Goal: Task Accomplishment & Management: Manage account settings

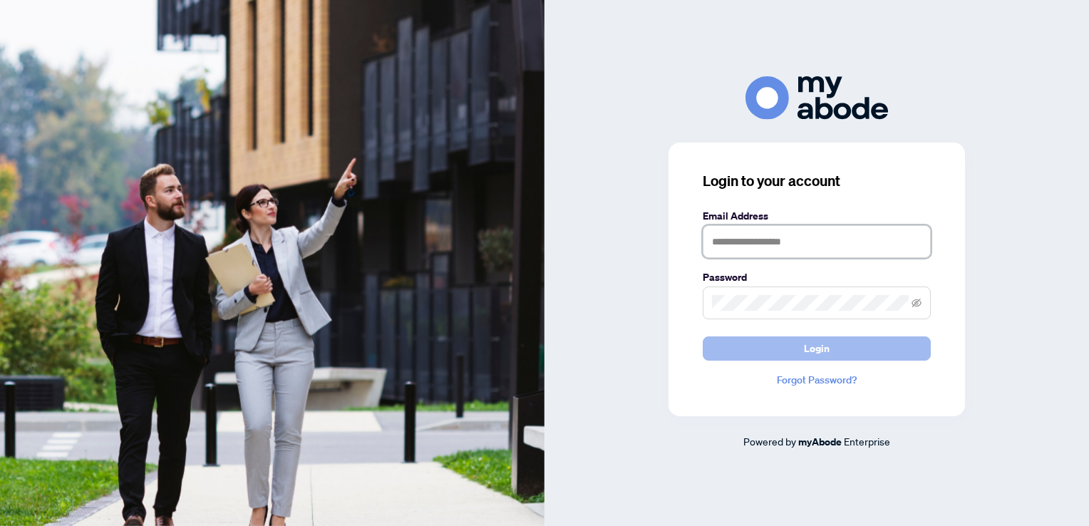
type input "**********"
click at [808, 344] on span "Login" at bounding box center [817, 348] width 26 height 23
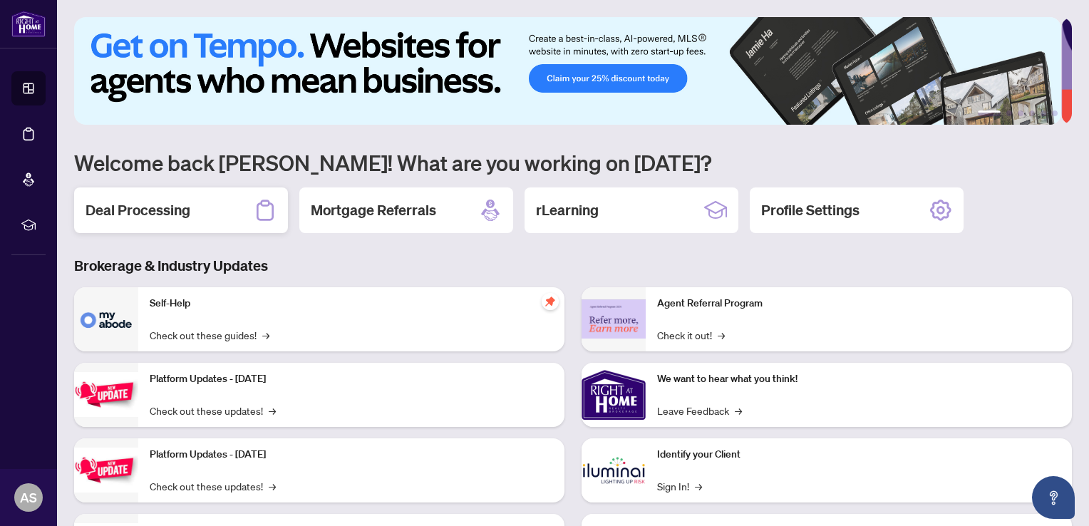
click at [128, 207] on h2 "Deal Processing" at bounding box center [138, 210] width 105 height 20
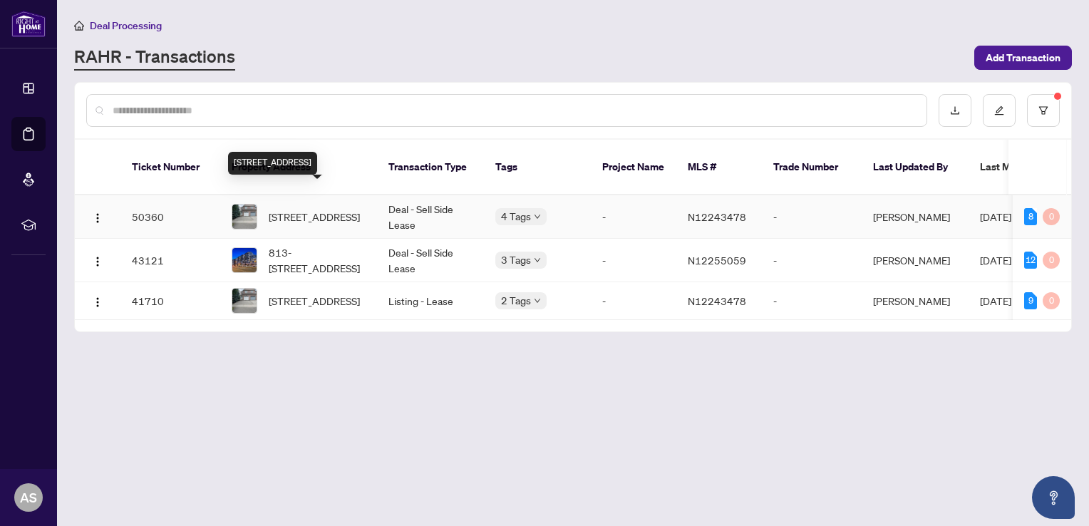
click at [298, 209] on span "[STREET_ADDRESS]" at bounding box center [314, 217] width 91 height 16
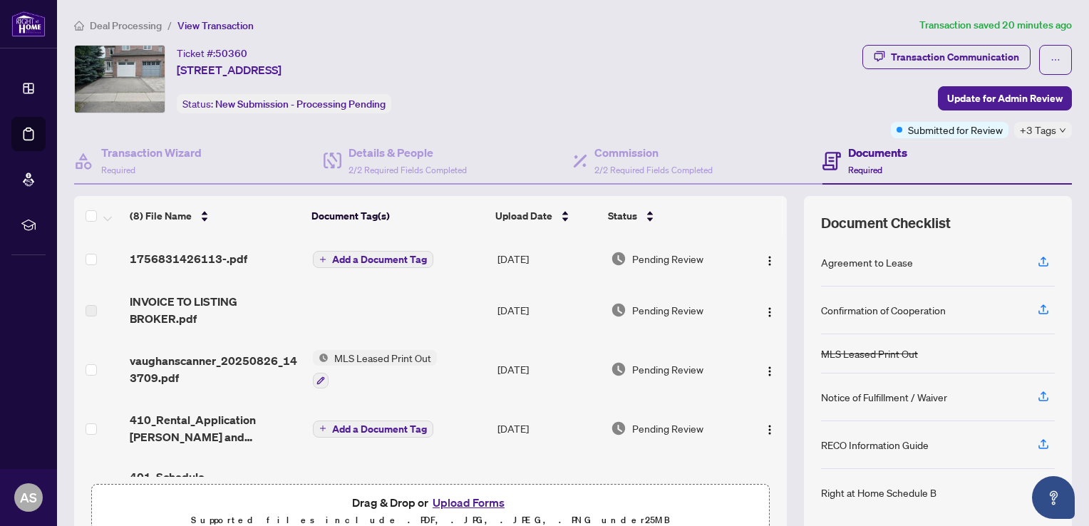
click at [777, 215] on div "(8) File Name Document Tag(s) Upload Date Status 1756831426113-.pdf Add a Docum…" at bounding box center [573, 370] width 998 height 349
click at [776, 210] on div "(8) File Name Document Tag(s) Upload Date Status 1756831426113-.pdf Add a Docum…" at bounding box center [573, 370] width 998 height 349
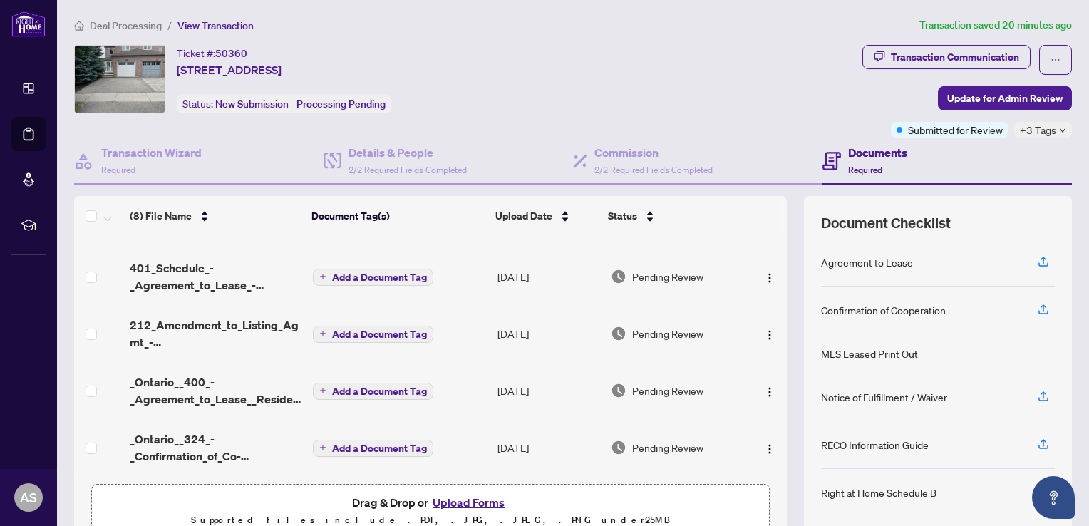
scroll to position [69, 0]
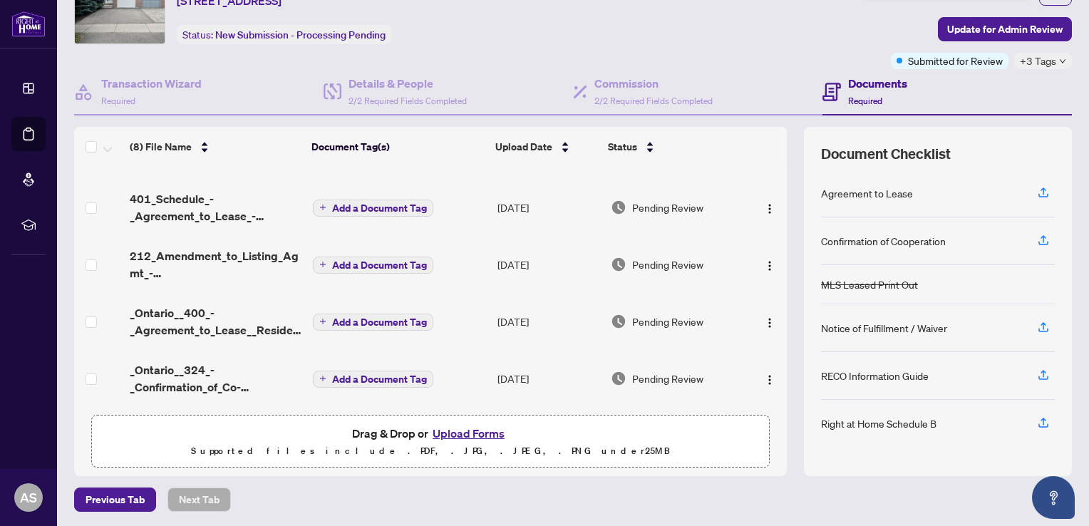
click at [409, 431] on span "Drag & Drop or Upload Forms" at bounding box center [430, 433] width 157 height 19
click at [462, 430] on button "Upload Forms" at bounding box center [469, 433] width 81 height 19
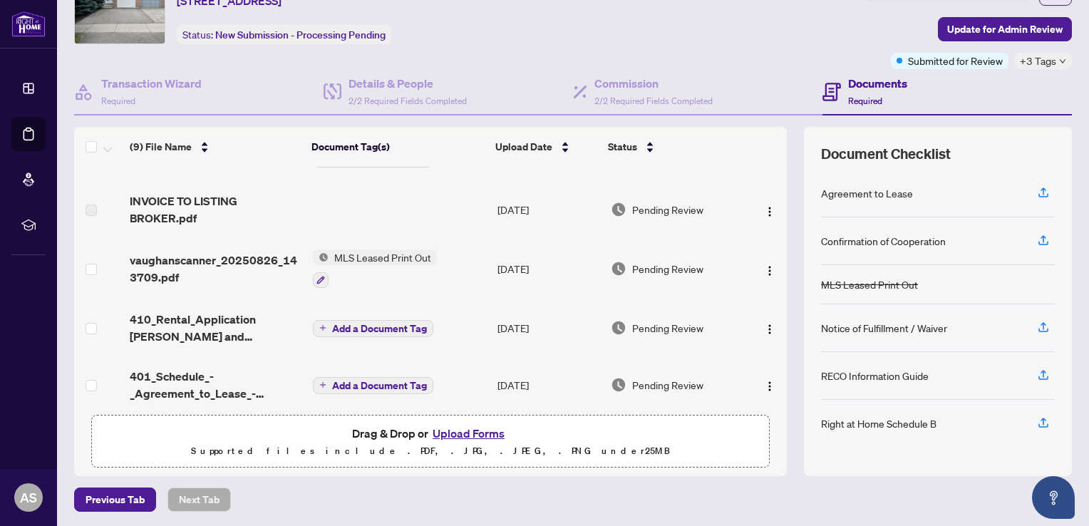
scroll to position [73, 0]
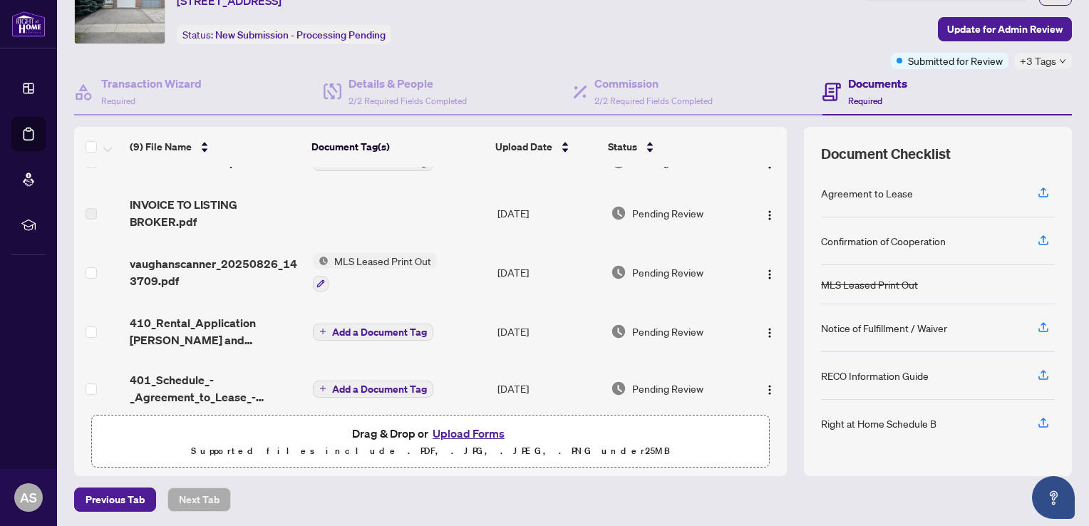
click at [769, 258] on td at bounding box center [767, 272] width 40 height 61
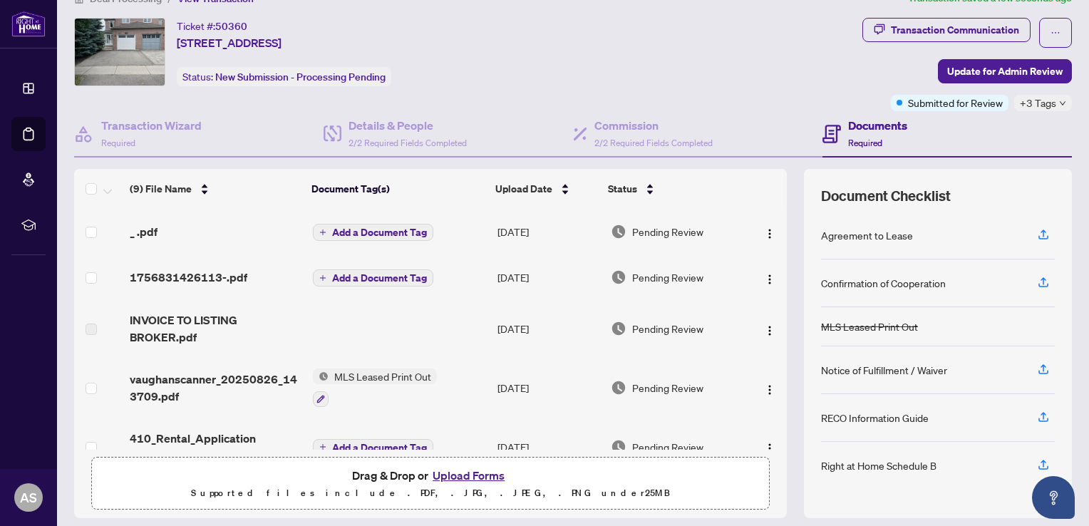
scroll to position [21, 0]
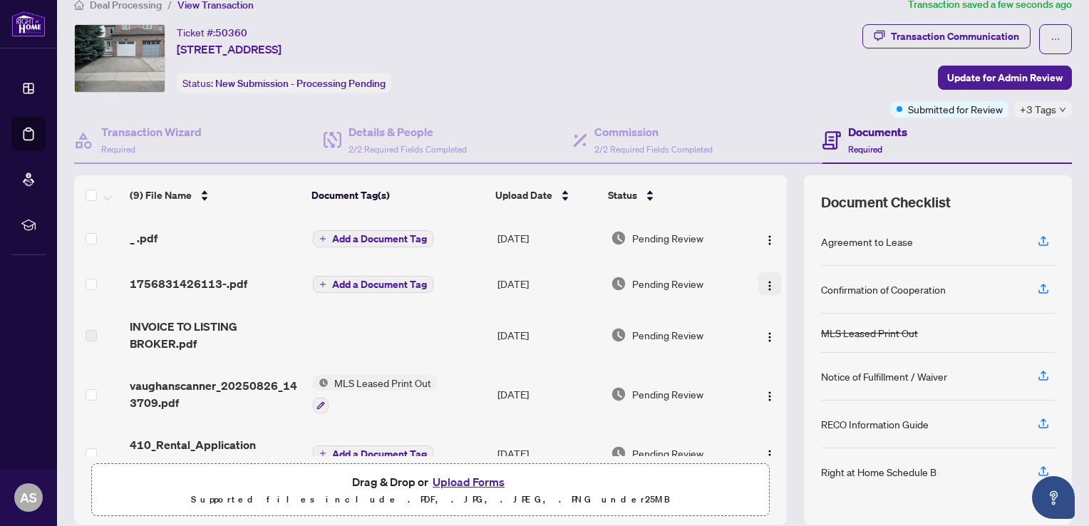
click at [764, 284] on img "button" at bounding box center [769, 285] width 11 height 11
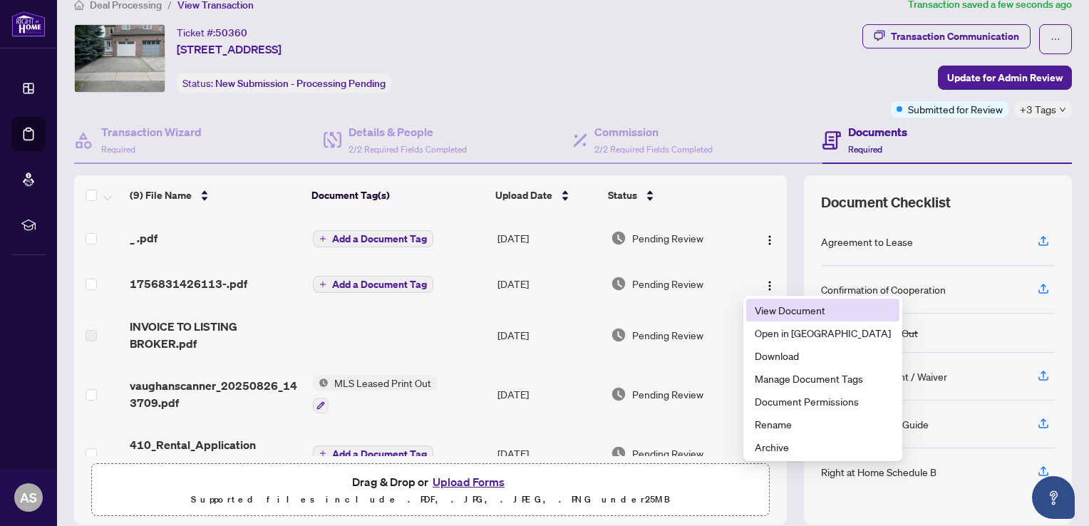
click at [768, 312] on span "View Document" at bounding box center [823, 310] width 136 height 16
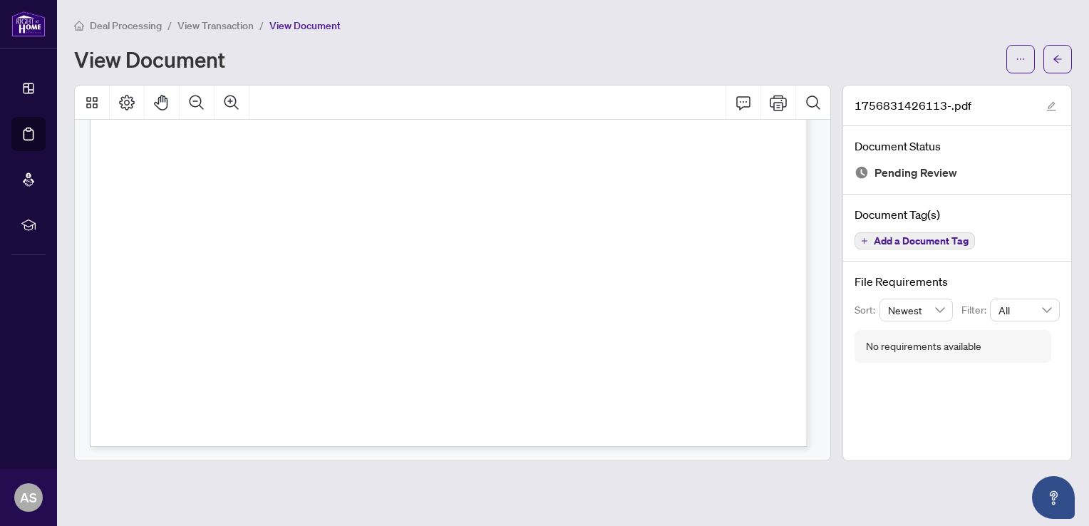
scroll to position [1417, 0]
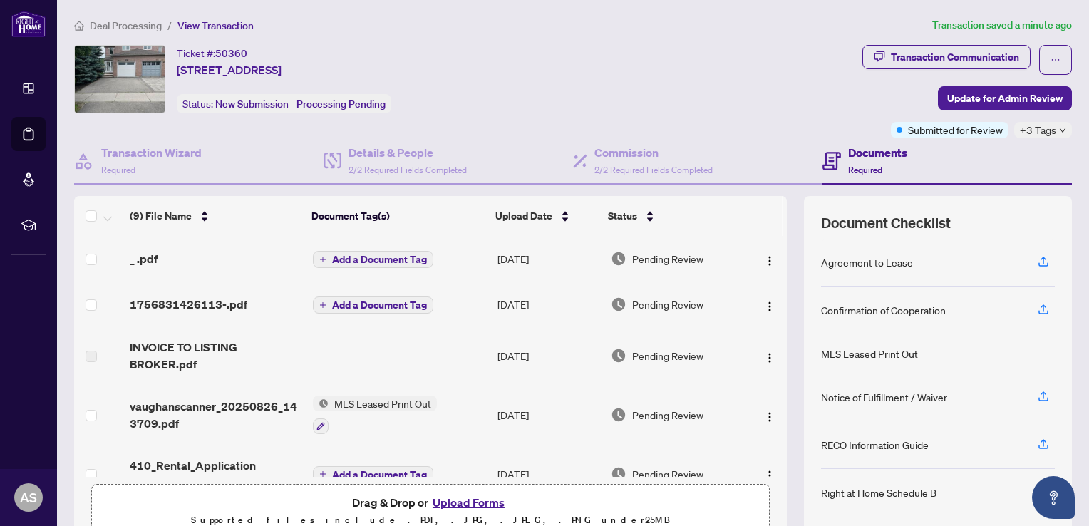
click at [783, 220] on th at bounding box center [785, 216] width 4 height 40
click at [783, 226] on th at bounding box center [785, 216] width 4 height 40
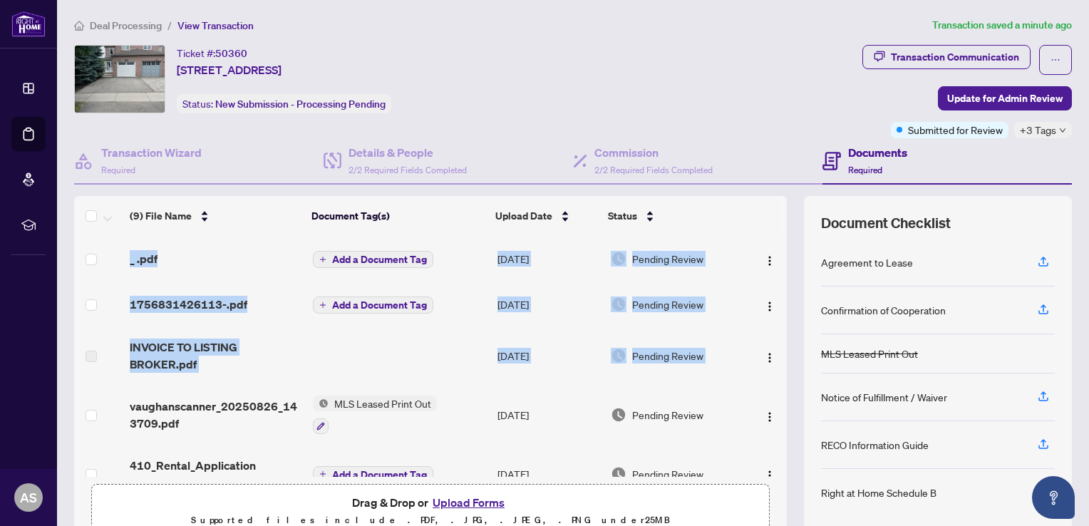
drag, startPoint x: 771, startPoint y: 339, endPoint x: 773, endPoint y: 378, distance: 38.5
click at [773, 378] on div "_ .pdf Add a Document Tag [DATE] Pending Review 1756831426113-.pdf Add a Docume…" at bounding box center [430, 356] width 713 height 241
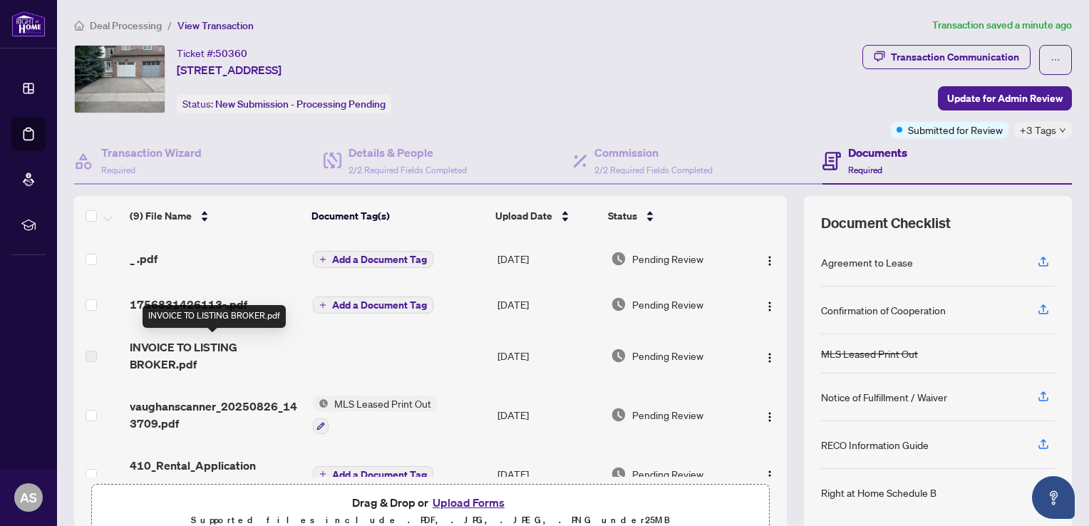
click at [271, 359] on span "INVOICE TO LISTING BROKER.pdf" at bounding box center [216, 356] width 172 height 34
drag, startPoint x: 771, startPoint y: 336, endPoint x: 776, endPoint y: 384, distance: 48.0
click at [776, 384] on div "_ .pdf Add a Document Tag [DATE] Pending Review 1756831426113-.pdf Add a Docume…" at bounding box center [430, 356] width 713 height 241
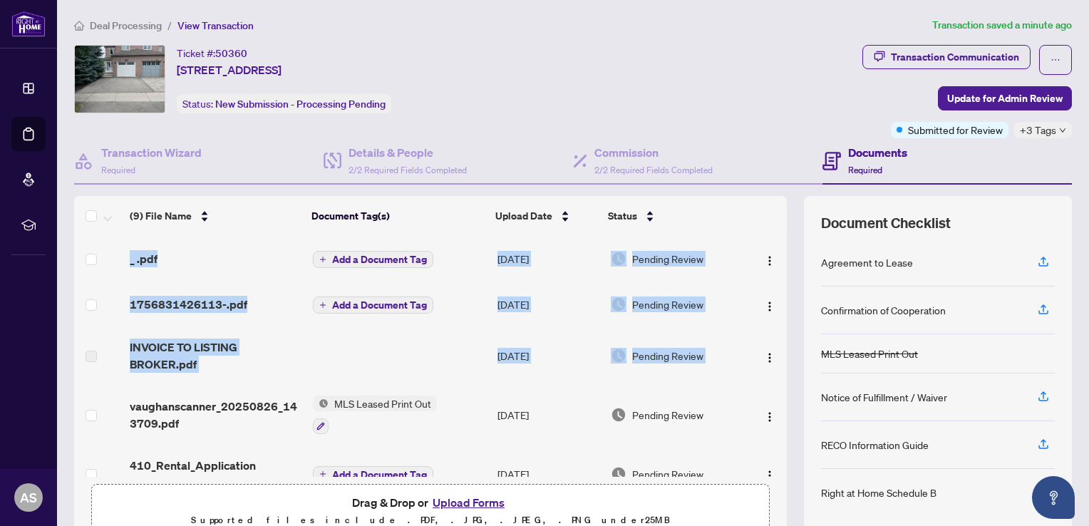
drag, startPoint x: 776, startPoint y: 384, endPoint x: 772, endPoint y: 392, distance: 9.3
click at [772, 392] on div "_ .pdf Add a Document Tag [DATE] Pending Review 1756831426113-.pdf Add a Docume…" at bounding box center [430, 356] width 713 height 241
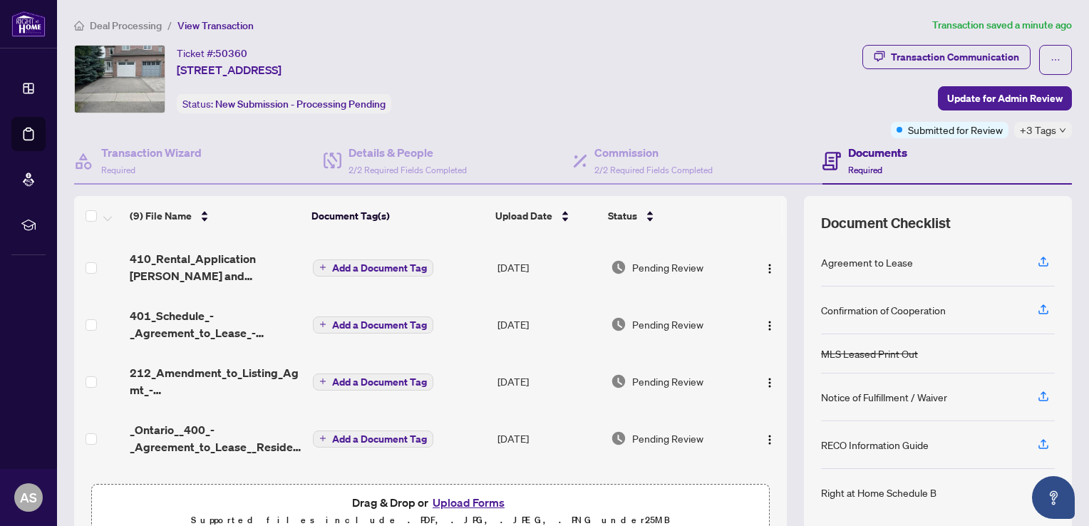
scroll to position [257, 0]
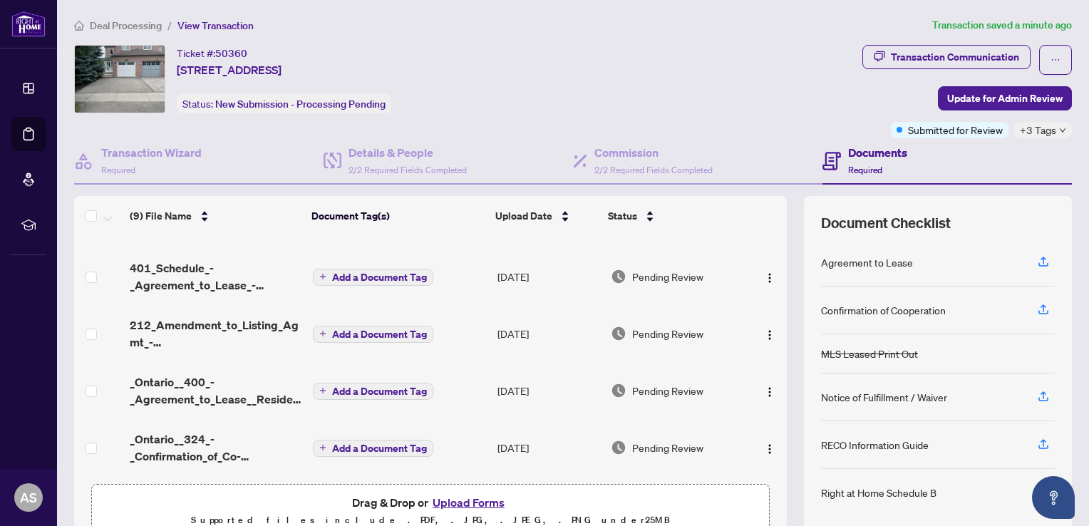
click at [771, 325] on td at bounding box center [767, 333] width 40 height 57
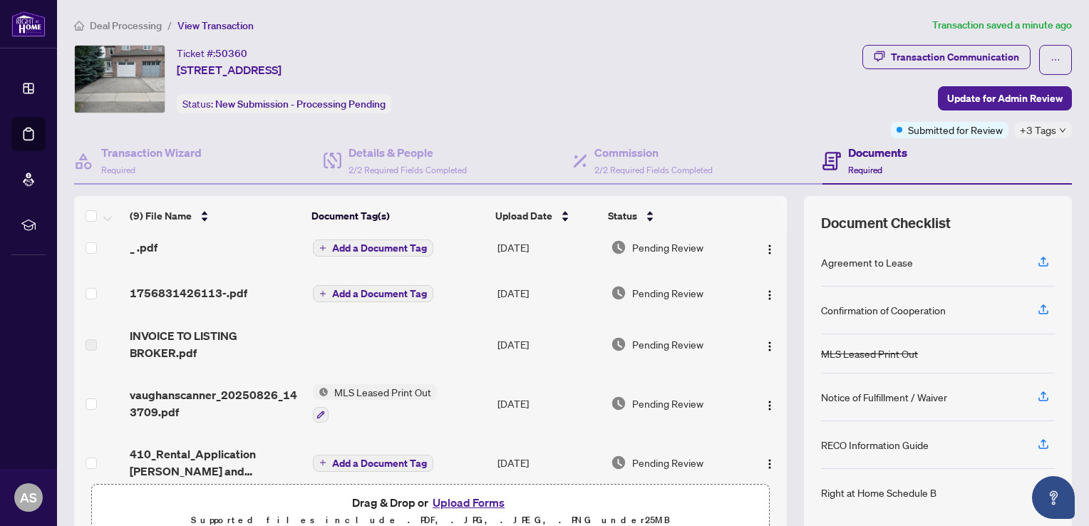
scroll to position [0, 0]
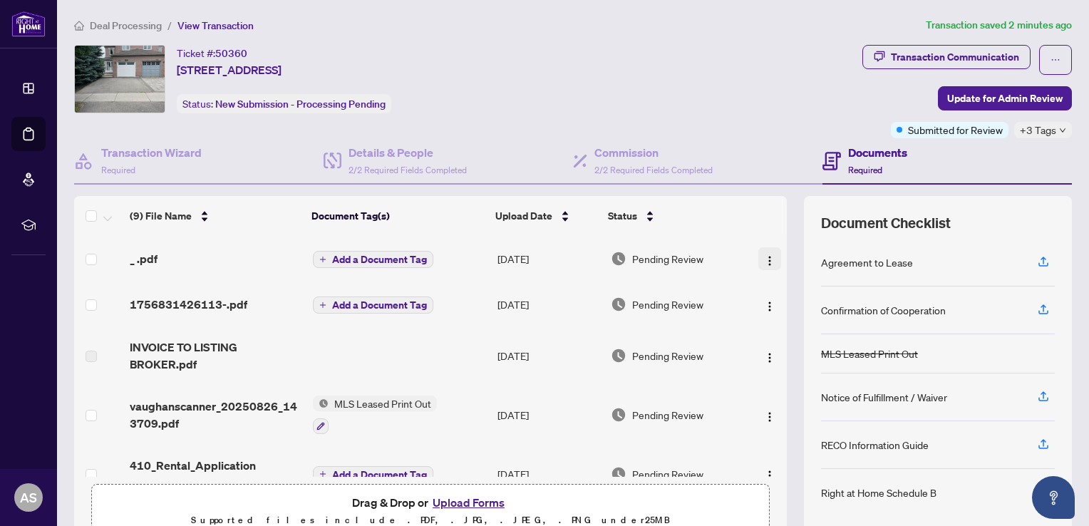
click at [764, 257] on img "button" at bounding box center [769, 260] width 11 height 11
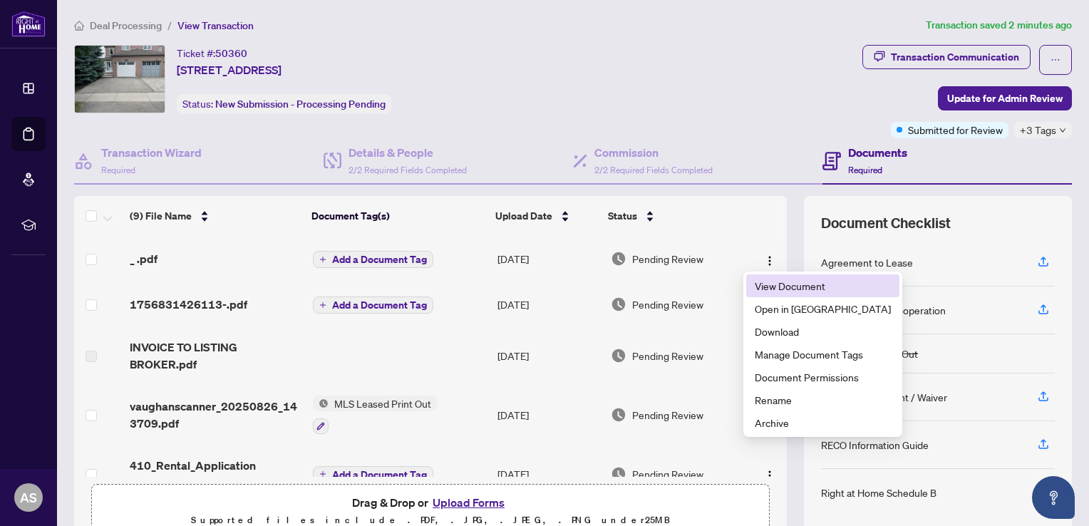
click at [781, 289] on span "View Document" at bounding box center [823, 286] width 136 height 16
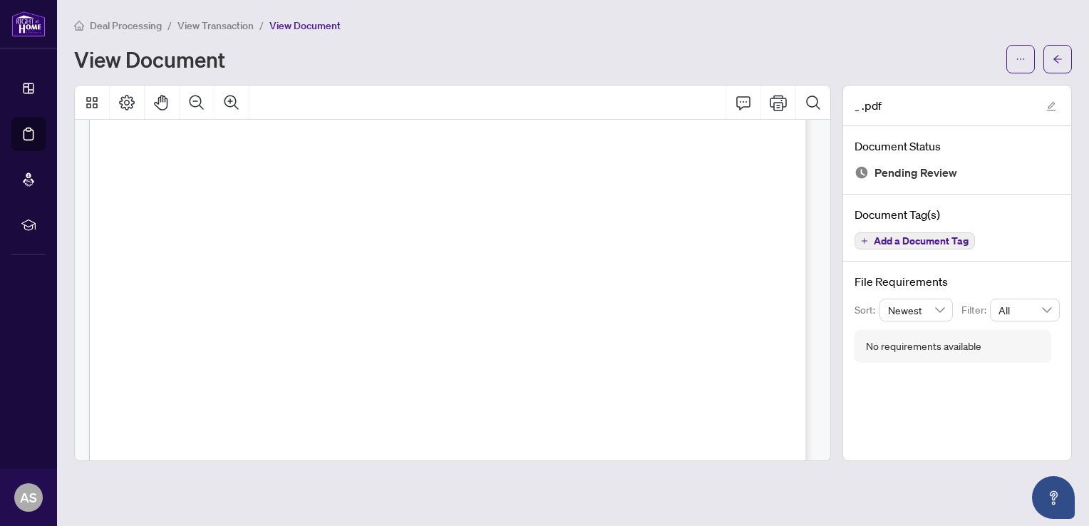
scroll to position [730, 0]
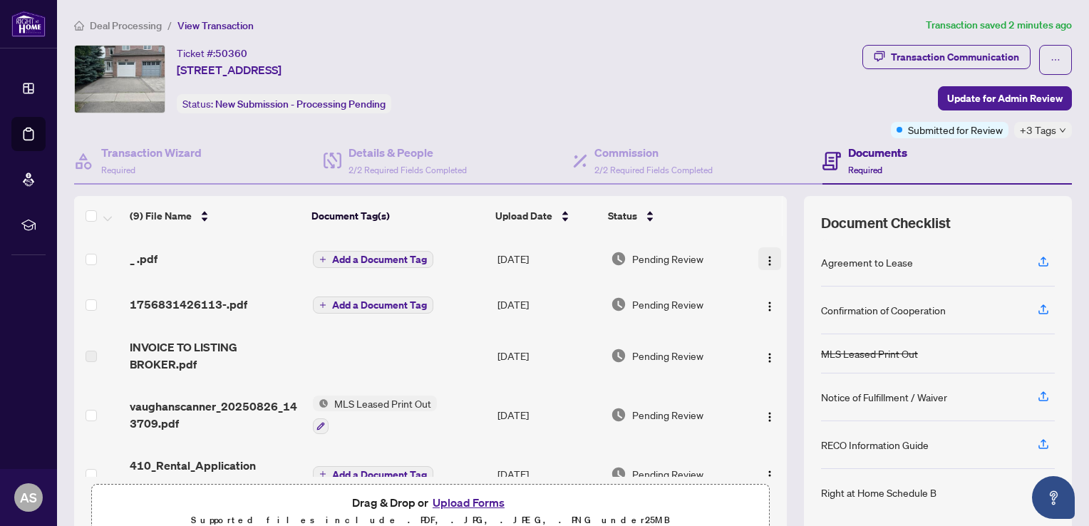
click at [764, 260] on img "button" at bounding box center [769, 260] width 11 height 11
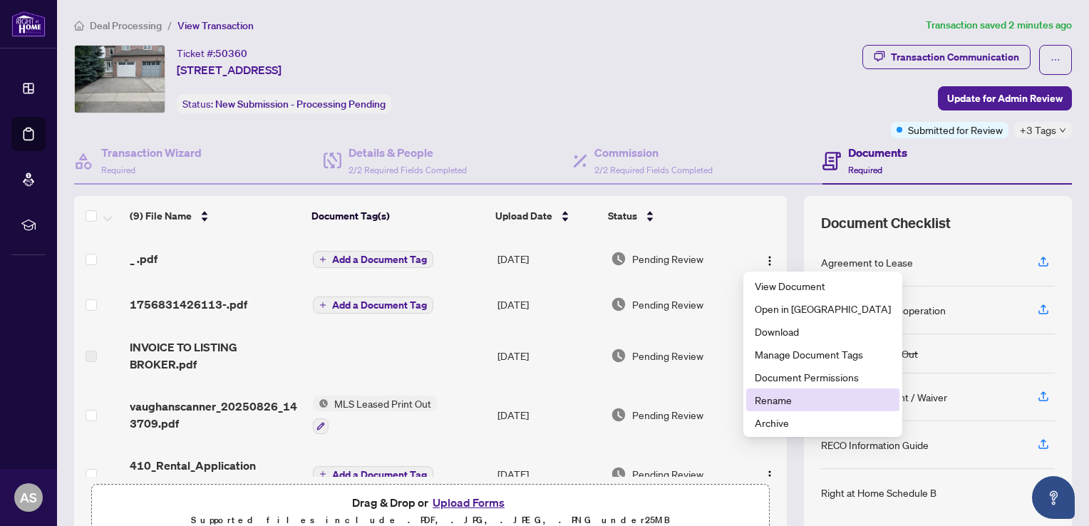
click at [759, 395] on span "Rename" at bounding box center [823, 400] width 136 height 16
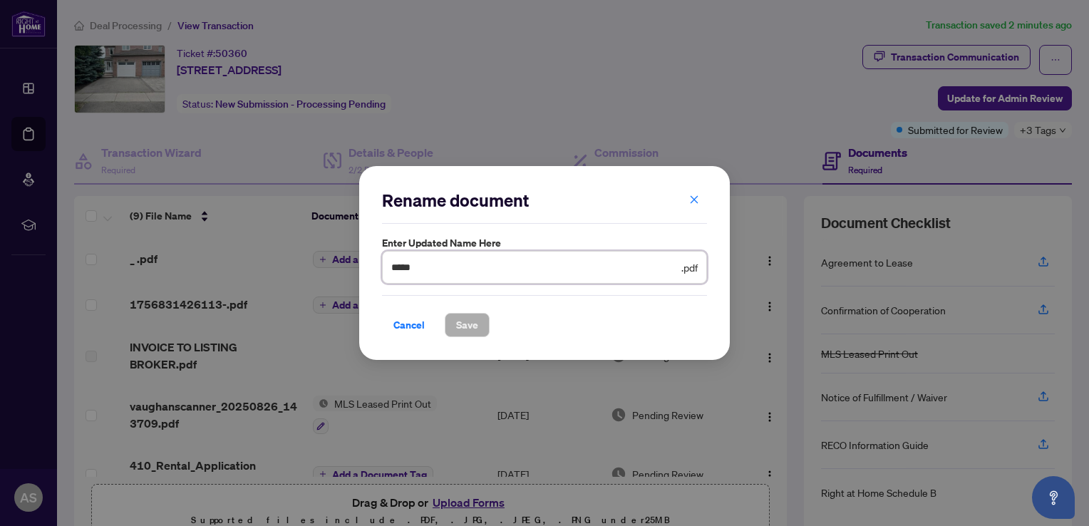
click at [406, 262] on input "*" at bounding box center [534, 268] width 287 height 16
type input "**********"
click at [471, 335] on span "Save" at bounding box center [467, 325] width 22 height 23
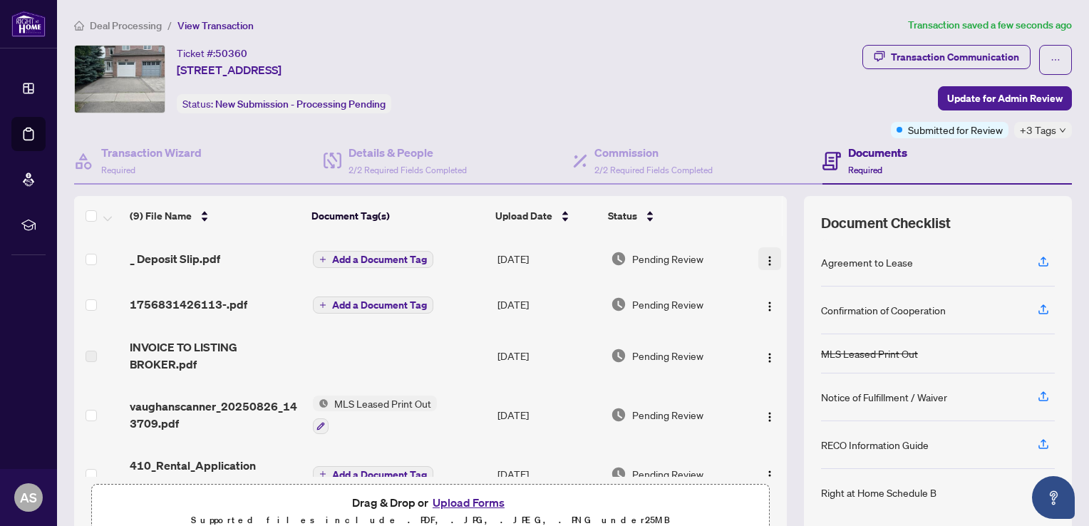
click at [764, 257] on img "button" at bounding box center [769, 260] width 11 height 11
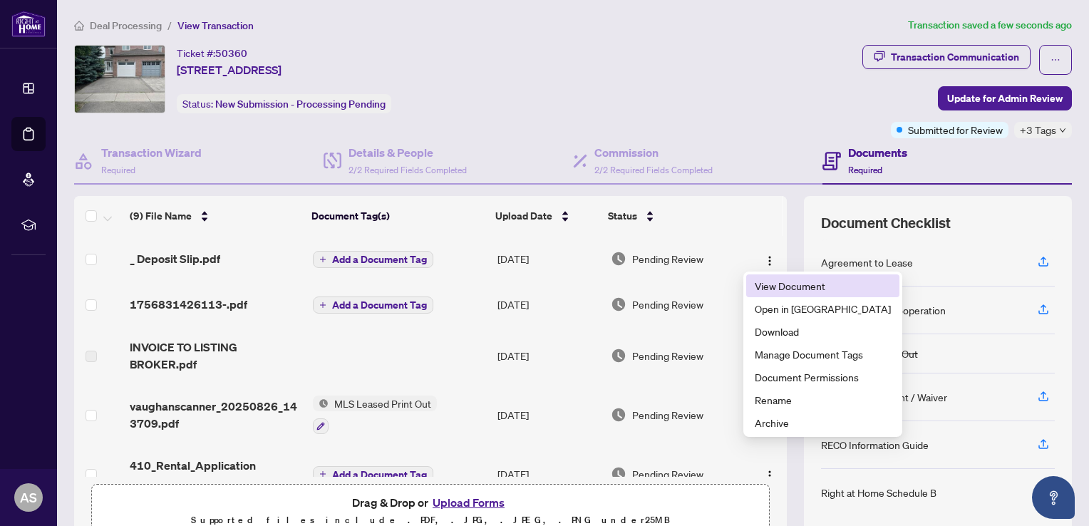
click at [766, 287] on span "View Document" at bounding box center [823, 286] width 136 height 16
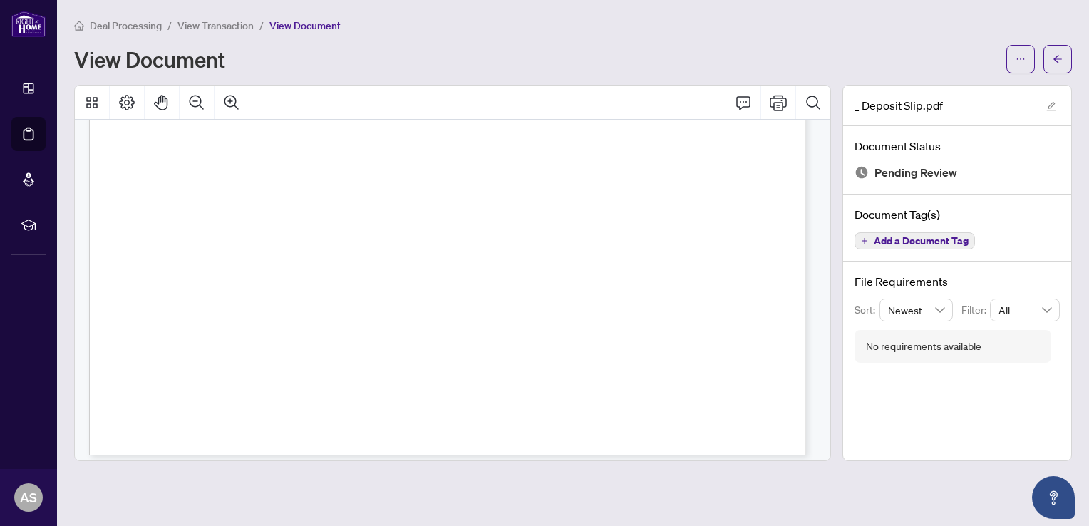
scroll to position [1291, 0]
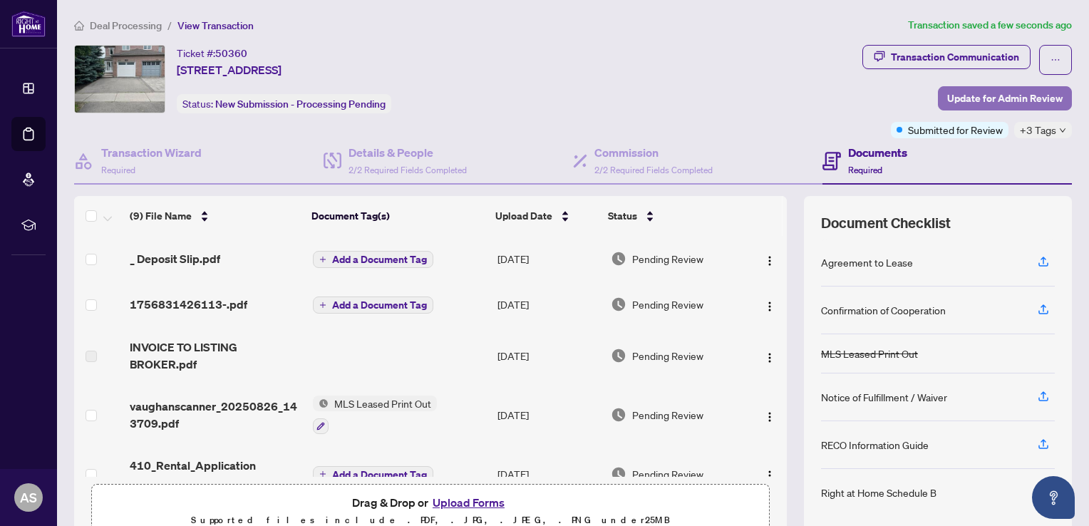
click at [965, 98] on span "Update for Admin Review" at bounding box center [1006, 98] width 116 height 23
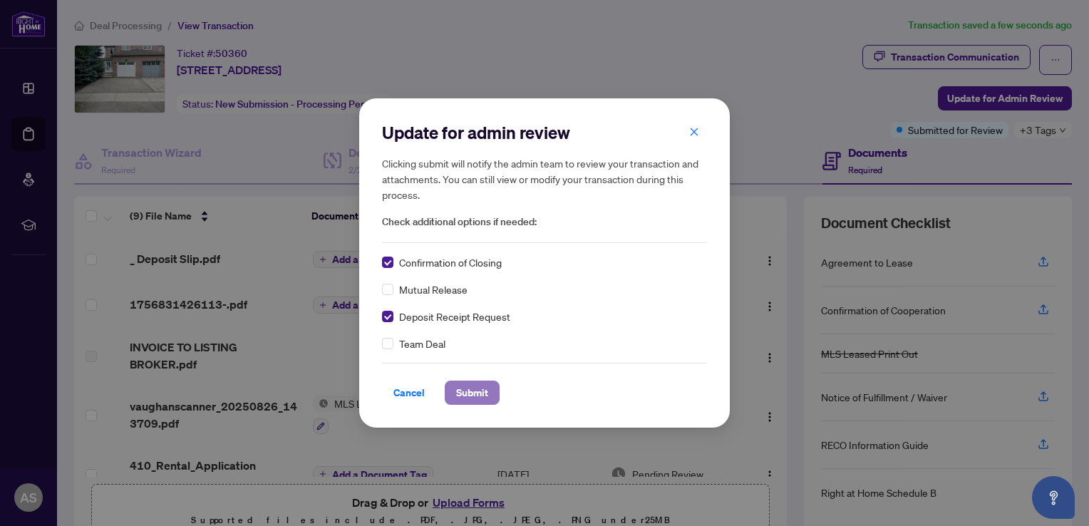
click at [471, 397] on span "Submit" at bounding box center [472, 392] width 32 height 23
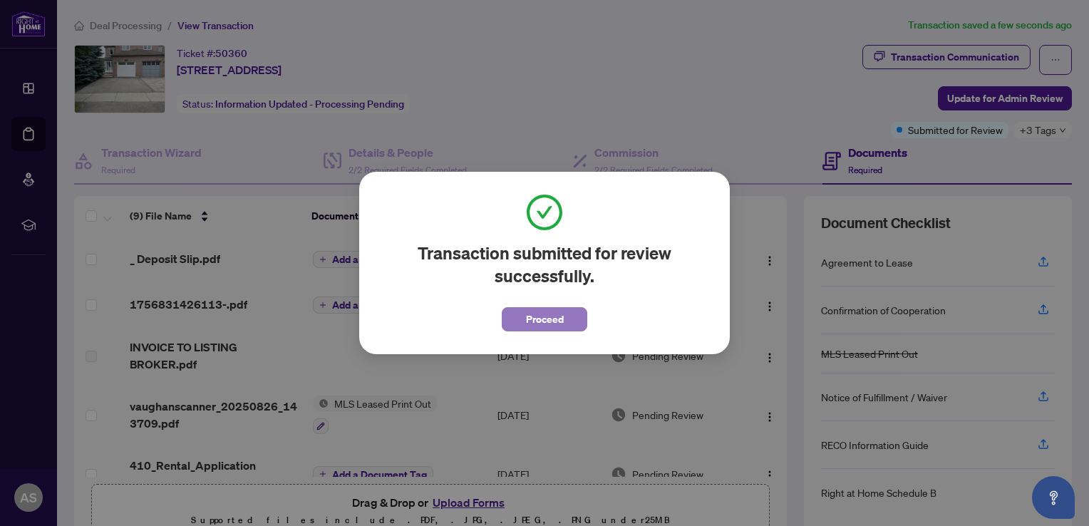
click at [548, 323] on span "Proceed" at bounding box center [545, 319] width 38 height 23
